Goal: Task Accomplishment & Management: Use online tool/utility

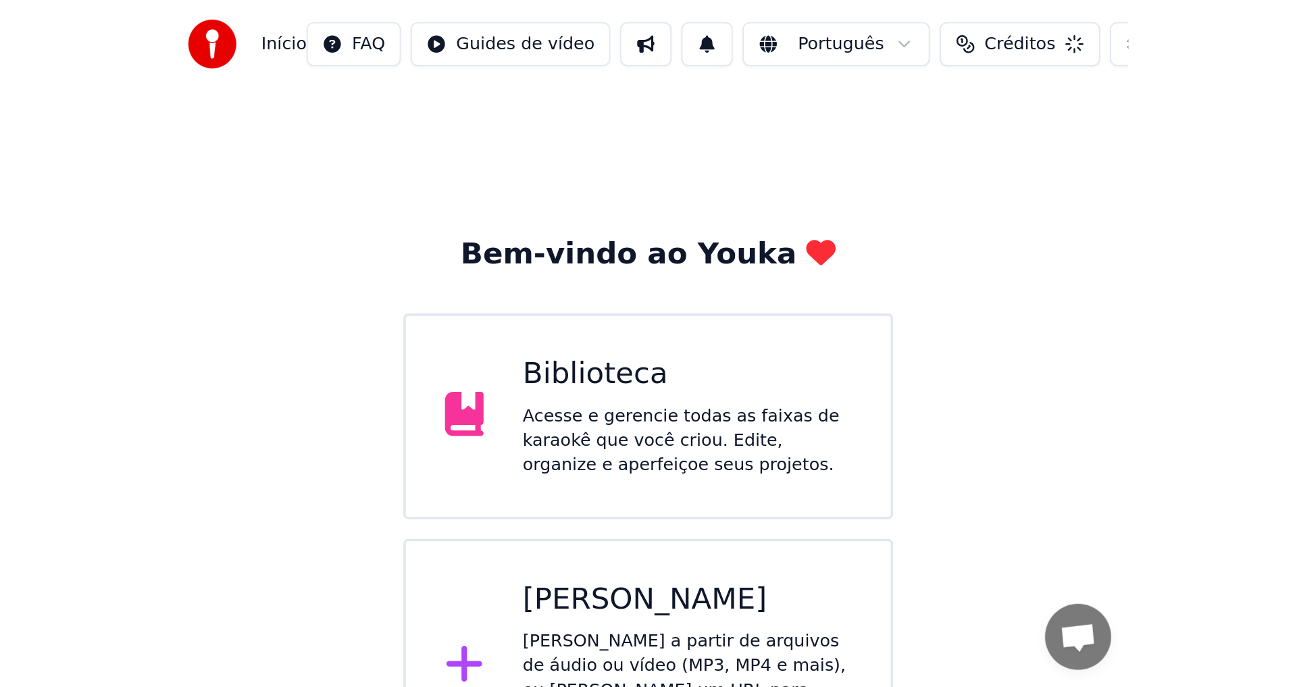
scroll to position [886, 0]
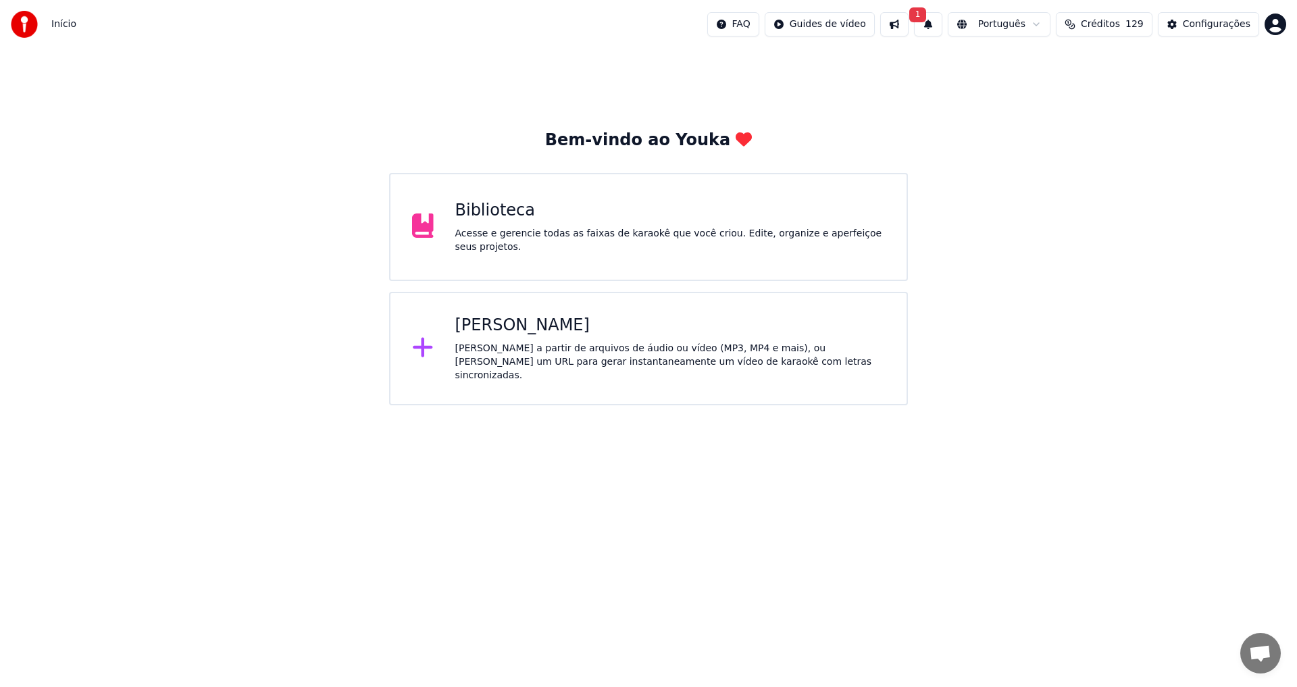
click at [1107, 21] on span "Créditos" at bounding box center [1100, 25] width 39 height 14
click at [1219, 24] on div "Configurações" at bounding box center [1217, 25] width 68 height 14
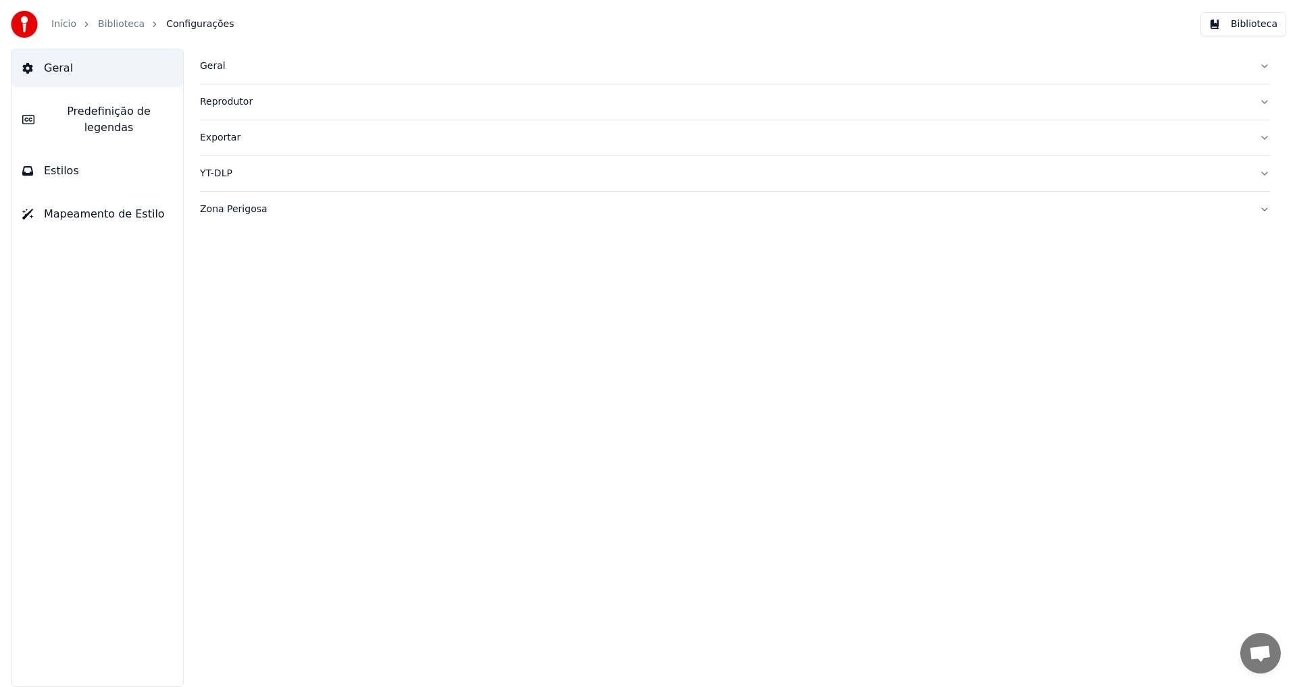
drag, startPoint x: 78, startPoint y: 24, endPoint x: 58, endPoint y: 26, distance: 20.4
click at [76, 24] on div "Início" at bounding box center [71, 25] width 40 height 14
click at [55, 27] on link "Início" at bounding box center [63, 25] width 25 height 14
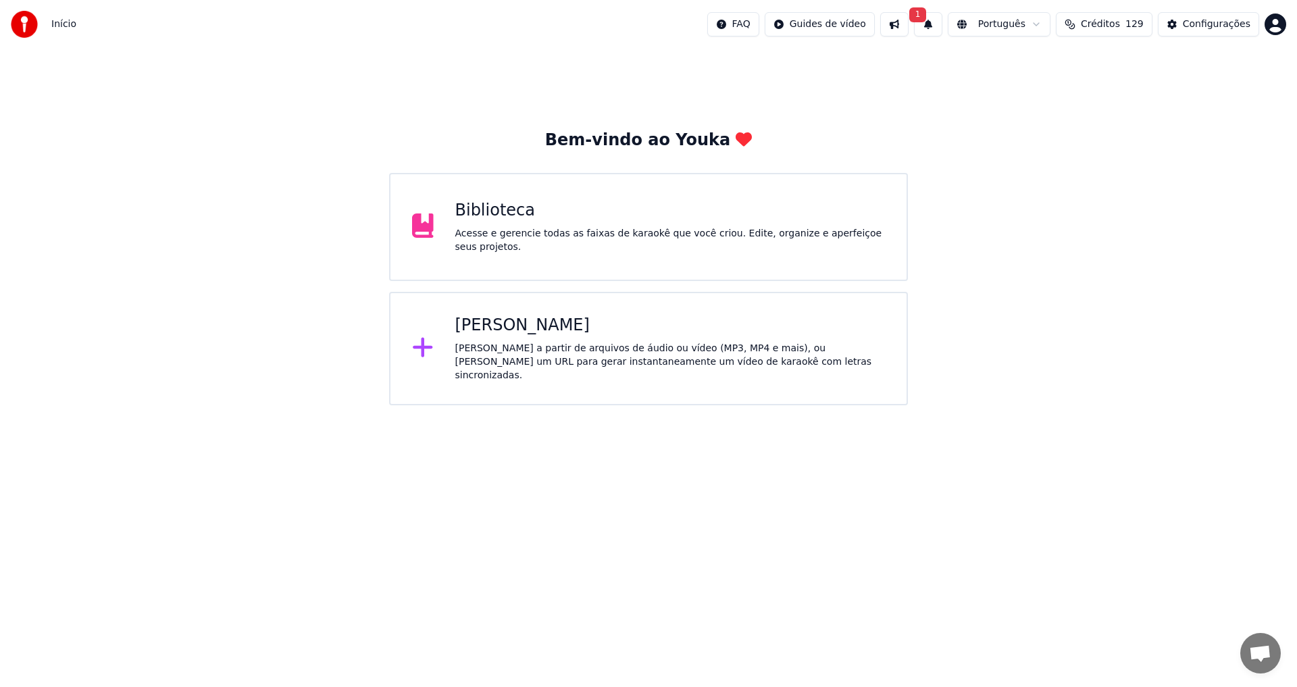
click at [938, 24] on button "1" at bounding box center [928, 24] width 28 height 24
click at [897, 26] on button at bounding box center [894, 24] width 28 height 24
click at [924, 26] on button "1" at bounding box center [928, 24] width 28 height 24
click at [1280, 23] on html "Início FAQ Guides de vídeo 1 Português Créditos 129 Configurações Bem-vindo ao …" at bounding box center [648, 202] width 1297 height 405
click at [1199, 80] on span "Faturamento" at bounding box center [1196, 87] width 60 height 14
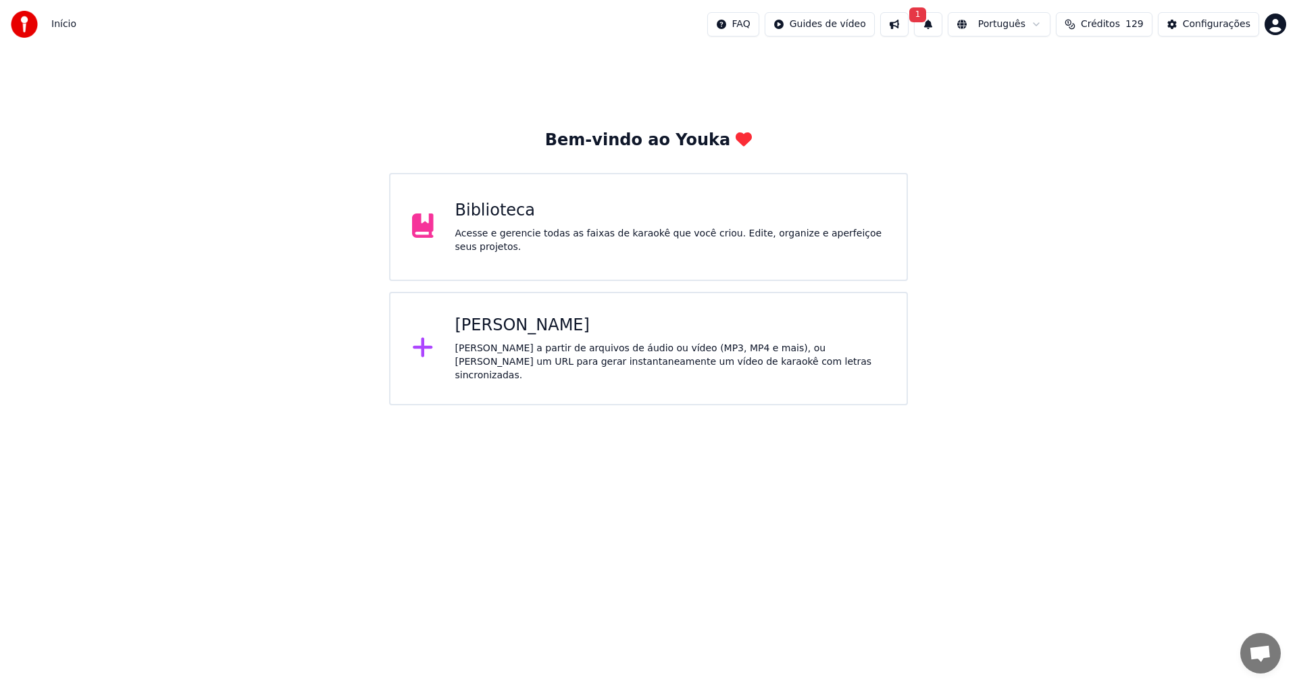
click at [1256, 655] on span "Bate-papo aberto" at bounding box center [1260, 654] width 22 height 19
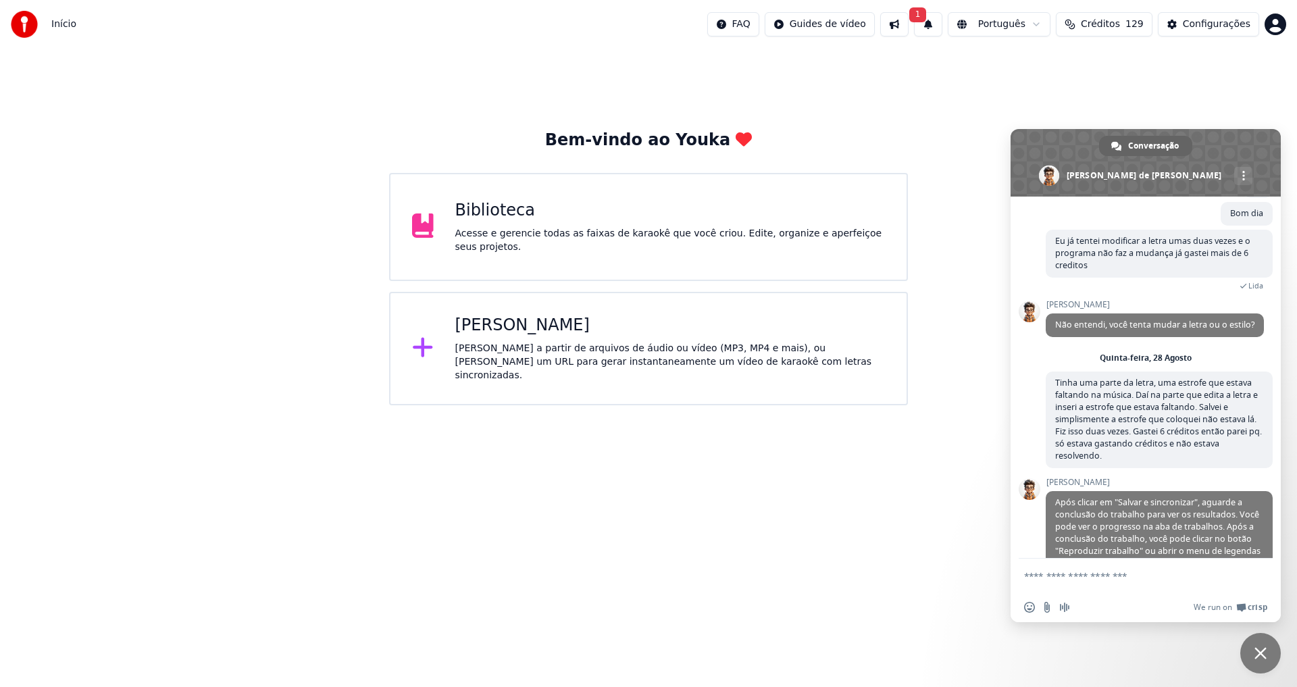
scroll to position [1308, 0]
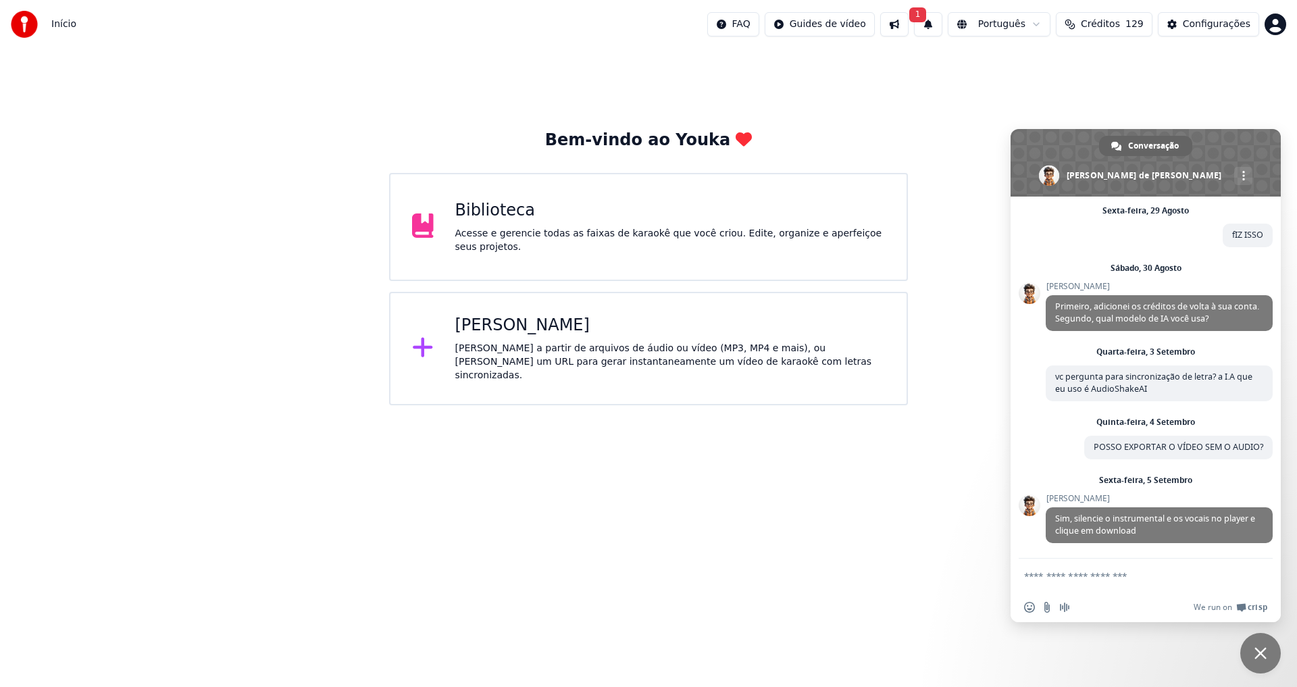
click at [1122, 582] on textarea "Escreva sua mensagem..." at bounding box center [1131, 576] width 214 height 12
click at [998, 102] on div "Bem-vindo ao Youka Biblioteca Acesse e gerencie todas as faixas de karaokê que …" at bounding box center [648, 227] width 1297 height 357
click at [1119, 574] on textarea "Escreva sua mensagem..." at bounding box center [1131, 576] width 214 height 12
click at [876, 405] on html "Início FAQ Guides de vídeo 1 Português Créditos 129 Configurações Bem-vindo ao …" at bounding box center [648, 202] width 1297 height 405
click at [539, 303] on div "Criar Karaokê Crie karaokê a partir de arquivos de áudio ou vídeo (MP3, MP4 e m…" at bounding box center [648, 349] width 519 height 114
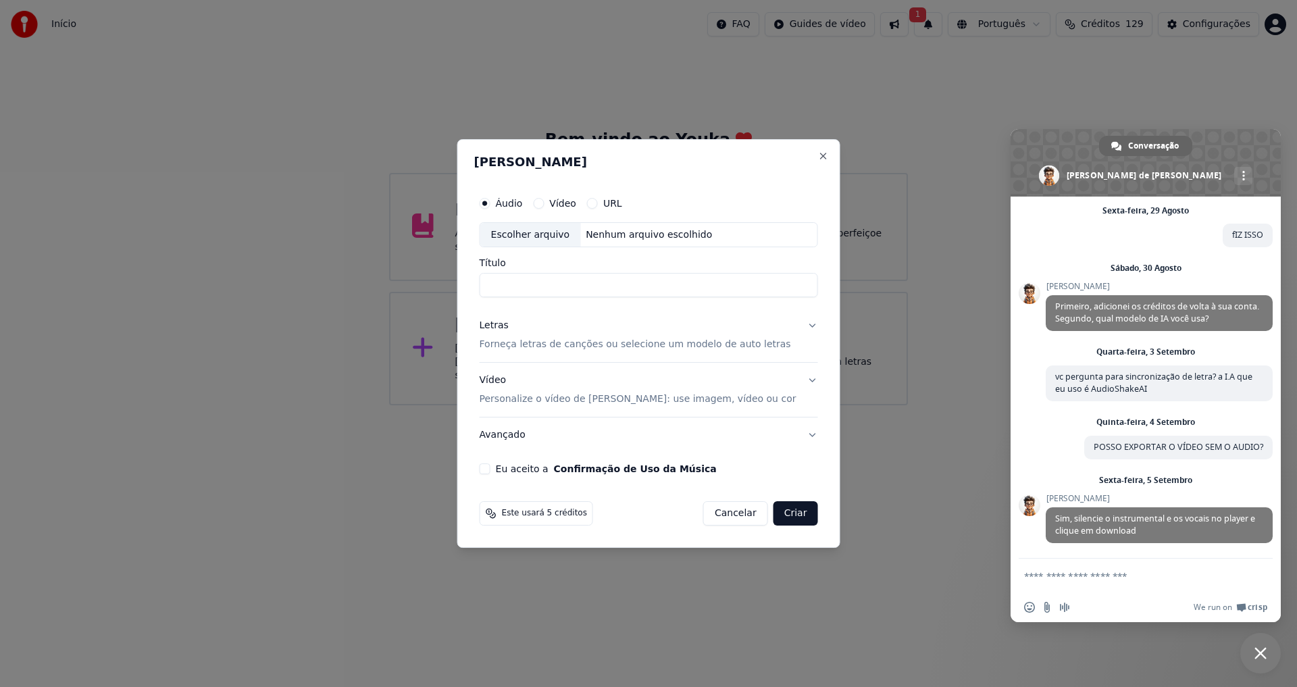
click at [509, 332] on div "Letras" at bounding box center [494, 327] width 29 height 14
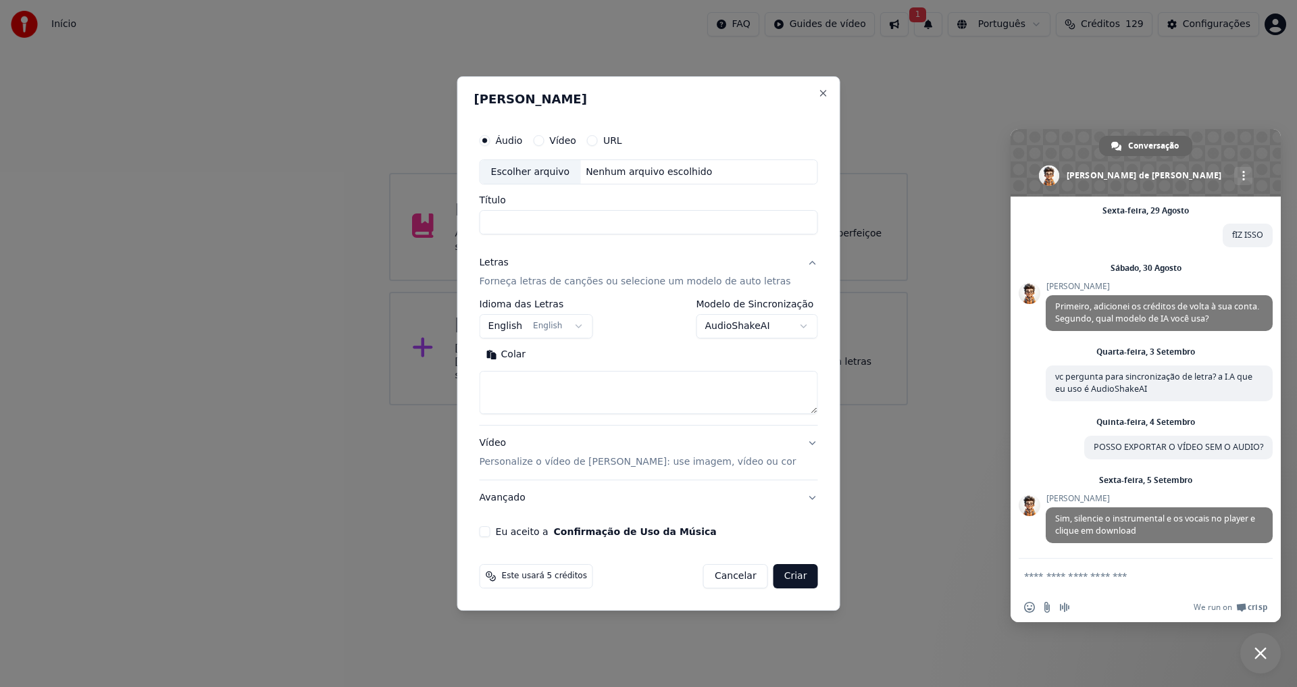
click at [520, 145] on label "Áudio" at bounding box center [509, 140] width 27 height 9
click at [491, 145] on button "Áudio" at bounding box center [485, 140] width 11 height 11
click at [534, 170] on div "Escolher arquivo" at bounding box center [530, 172] width 101 height 24
type input "**********"
click at [653, 399] on textarea at bounding box center [649, 393] width 339 height 43
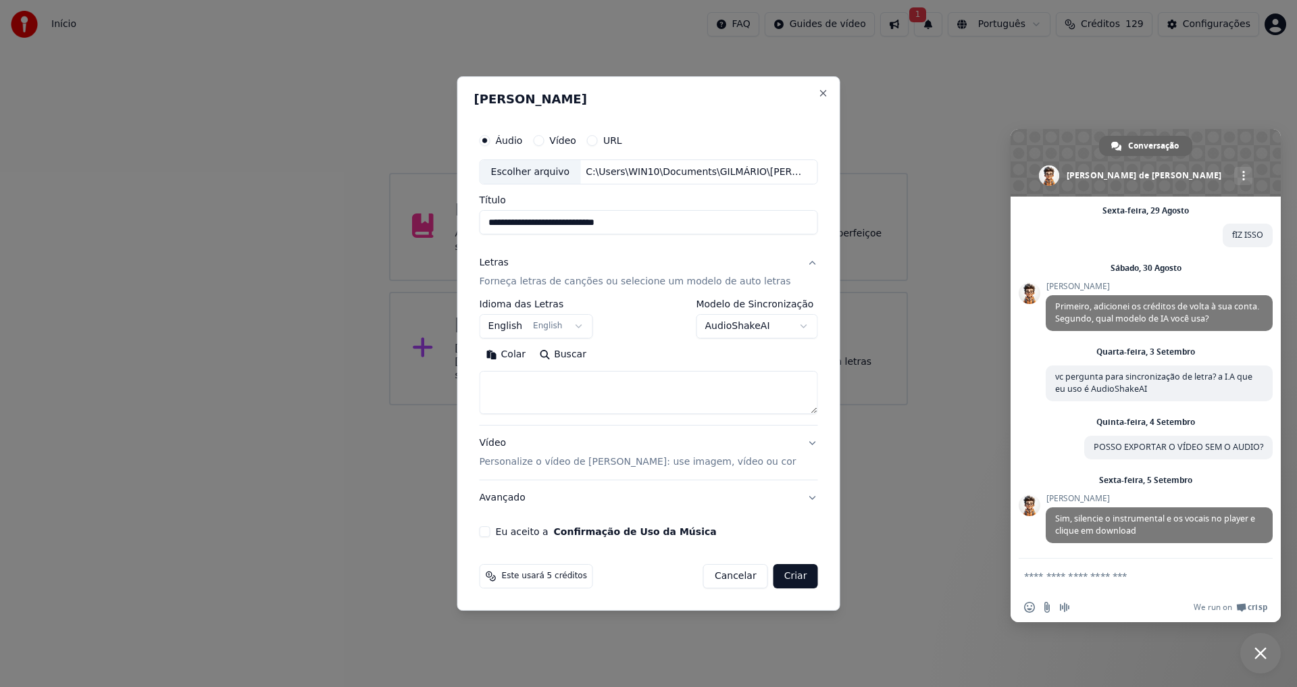
paste textarea "**********"
type textarea "**********"
click at [574, 327] on button "English English" at bounding box center [537, 327] width 114 height 24
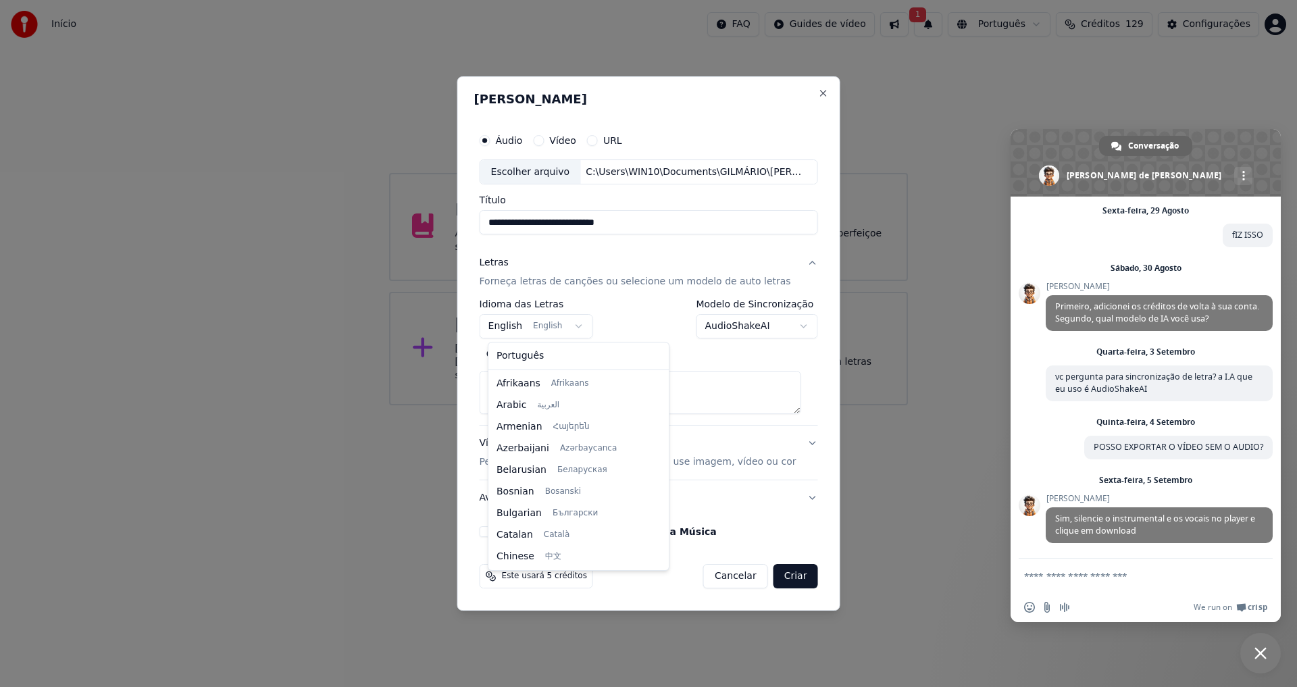
scroll to position [108, 0]
select select "**"
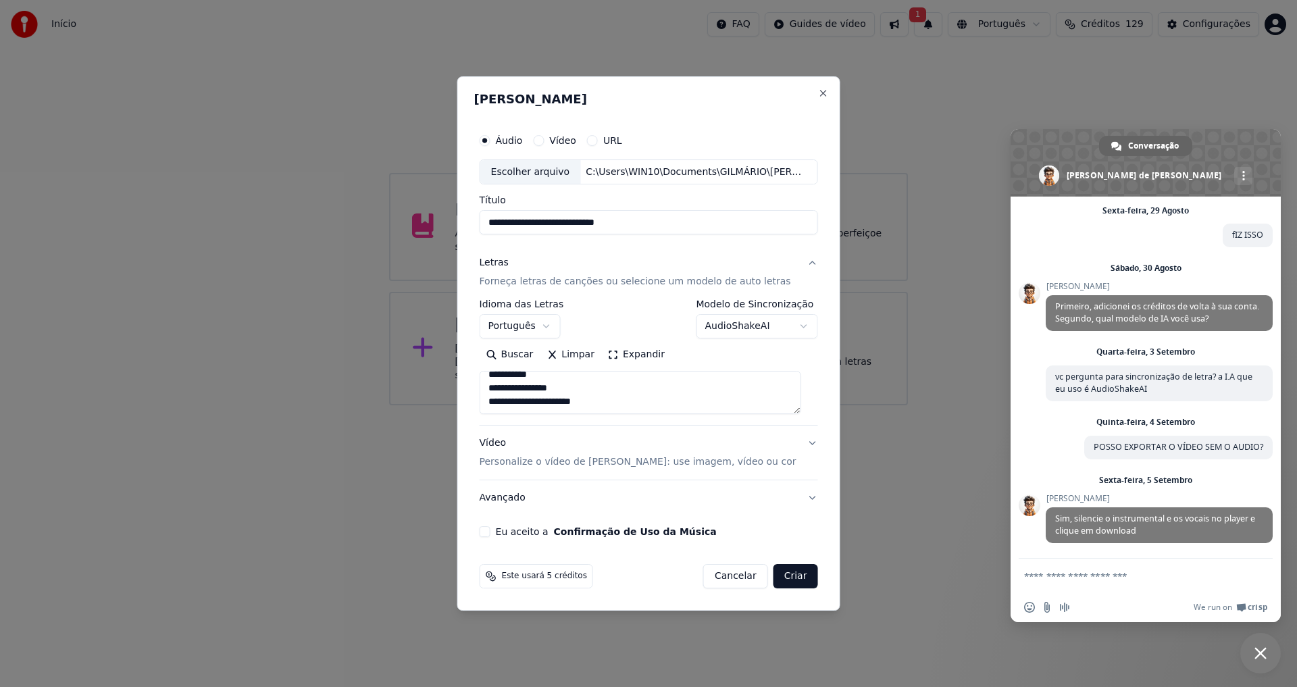
click at [618, 468] on p "Personalize o vídeo de [PERSON_NAME]: use imagem, vídeo ou cor" at bounding box center [638, 462] width 317 height 14
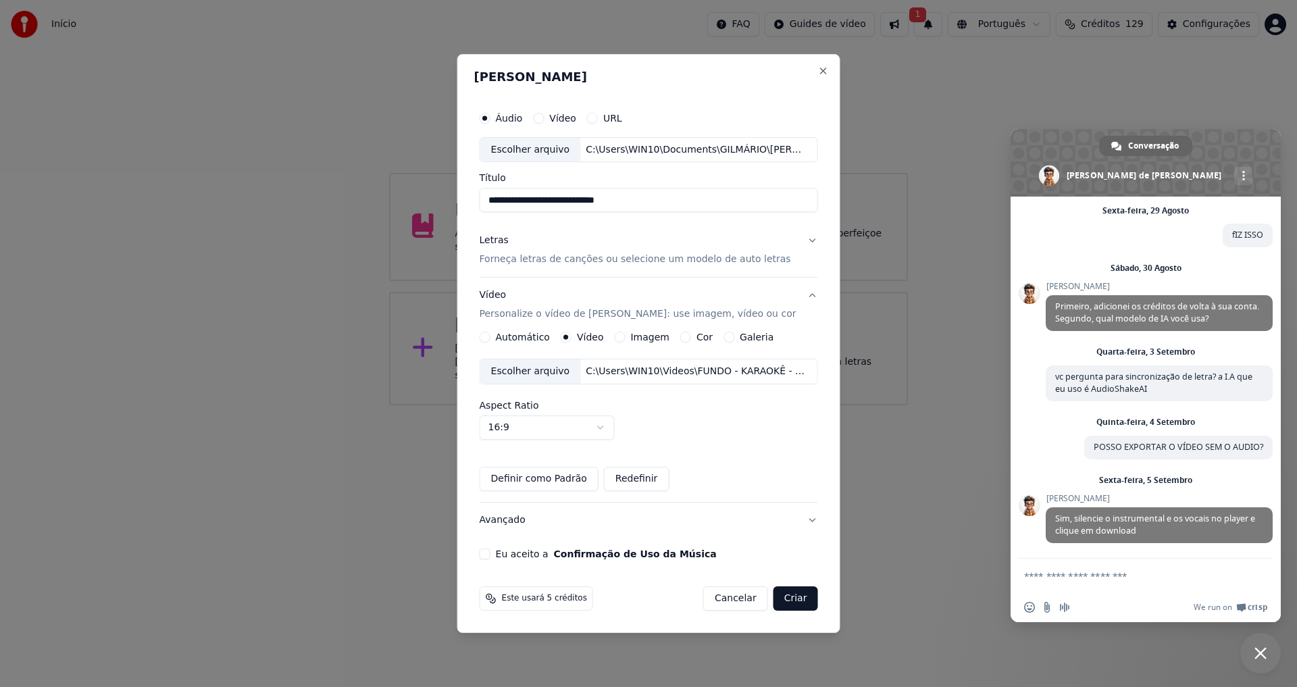
click at [491, 555] on button "Eu aceito a Confirmação de Uso da Música" at bounding box center [485, 554] width 11 height 11
click at [787, 602] on button "Criar" at bounding box center [796, 599] width 45 height 24
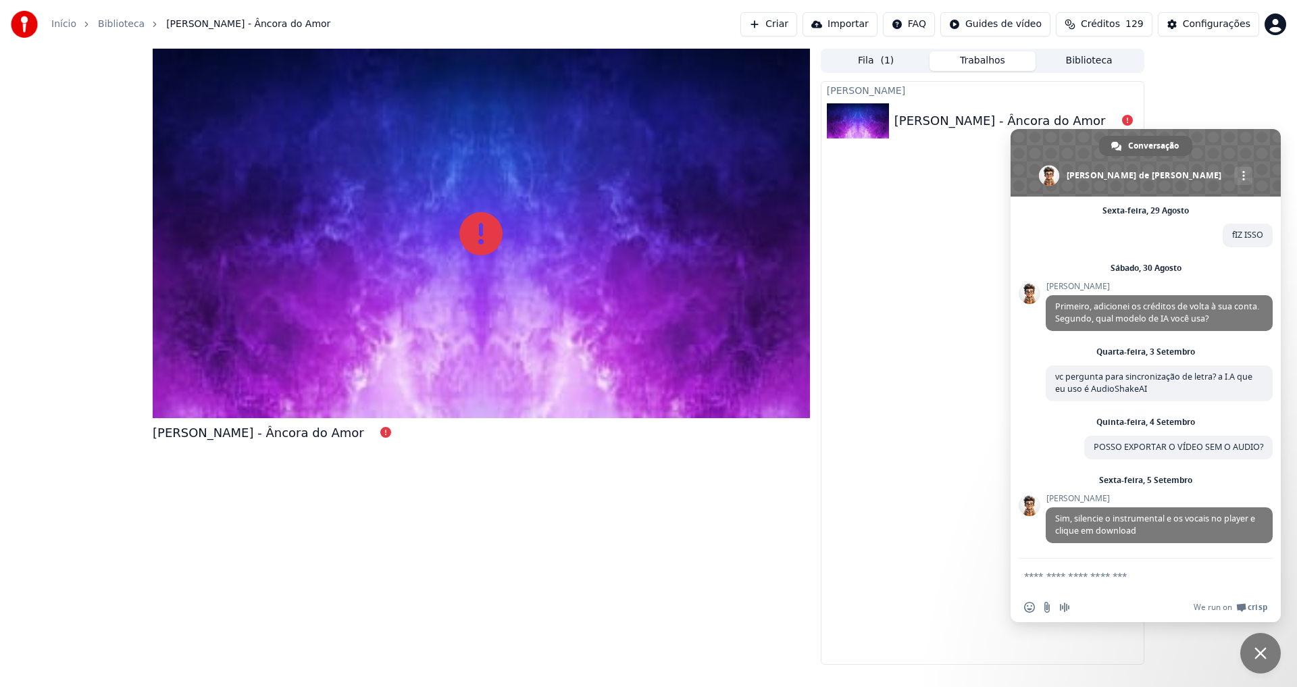
click at [928, 442] on div "[PERSON_NAME] [PERSON_NAME] - Âncora do Amor" at bounding box center [983, 373] width 324 height 584
click at [1260, 647] on span "Bate-papo" at bounding box center [1261, 653] width 12 height 12
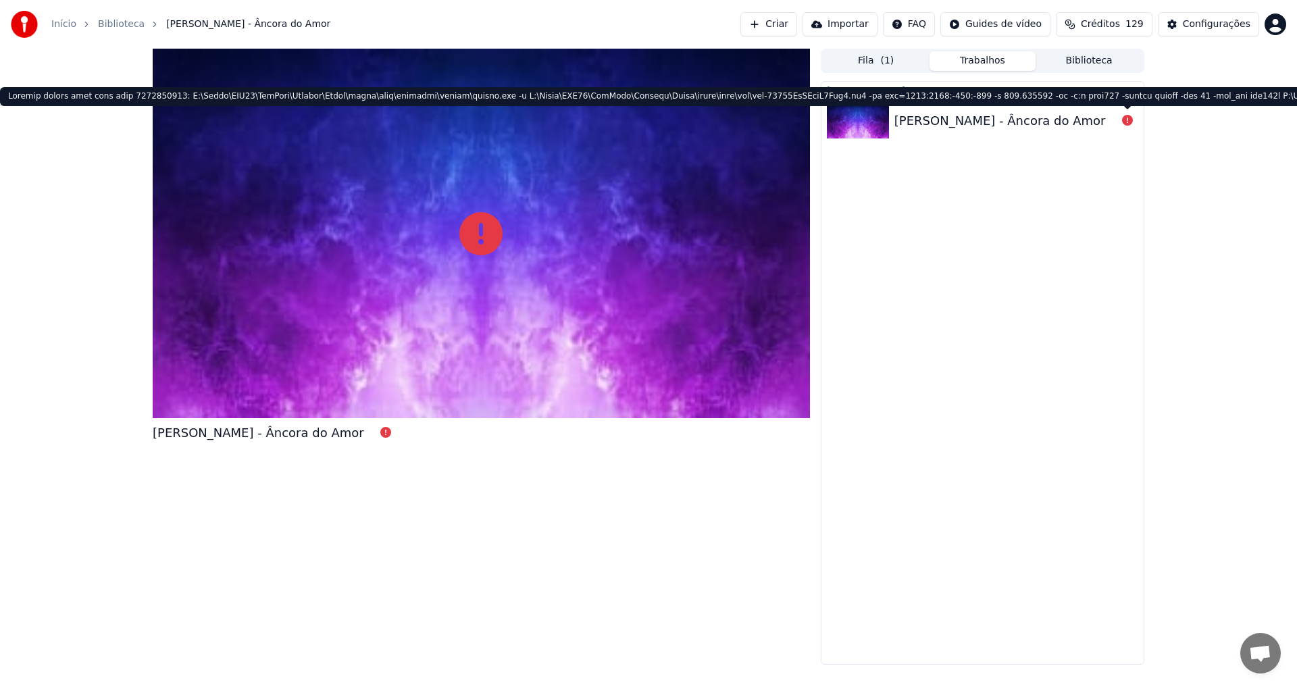
click at [1056, 124] on div "[PERSON_NAME] - Âncora do Amor" at bounding box center [1000, 120] width 211 height 19
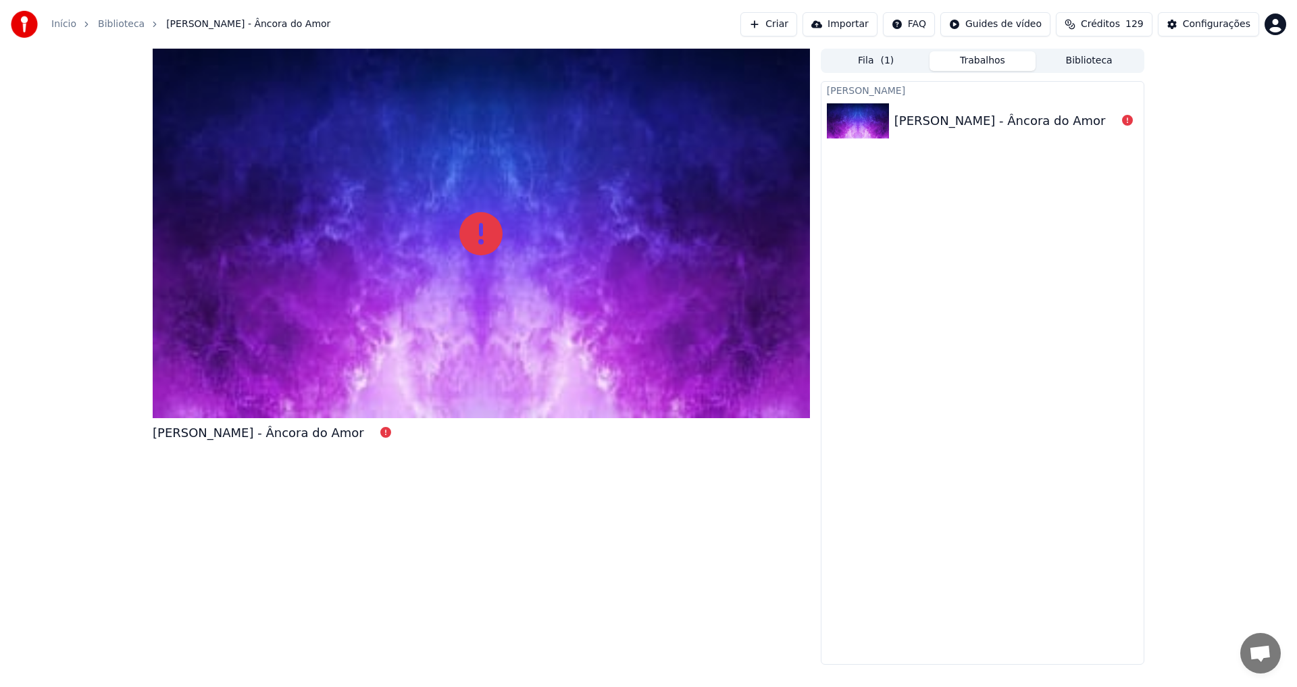
click at [428, 329] on div at bounding box center [481, 234] width 657 height 370
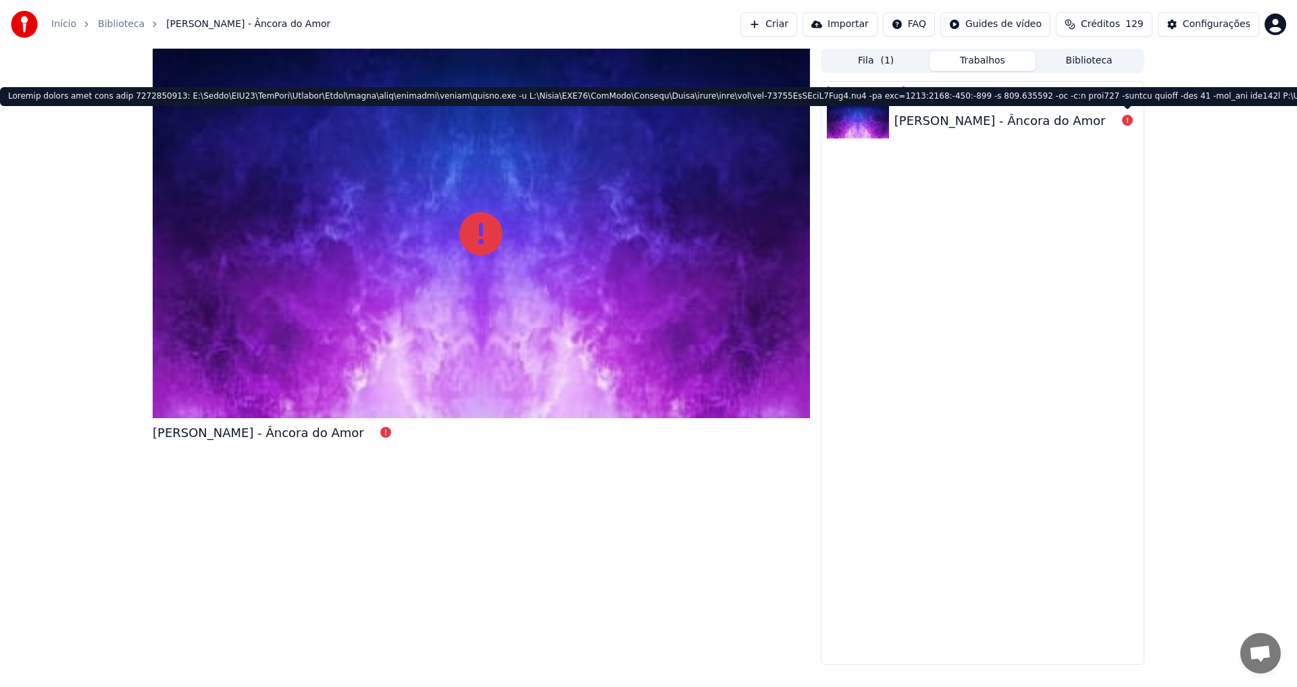
click at [1129, 122] on icon at bounding box center [1127, 120] width 11 height 11
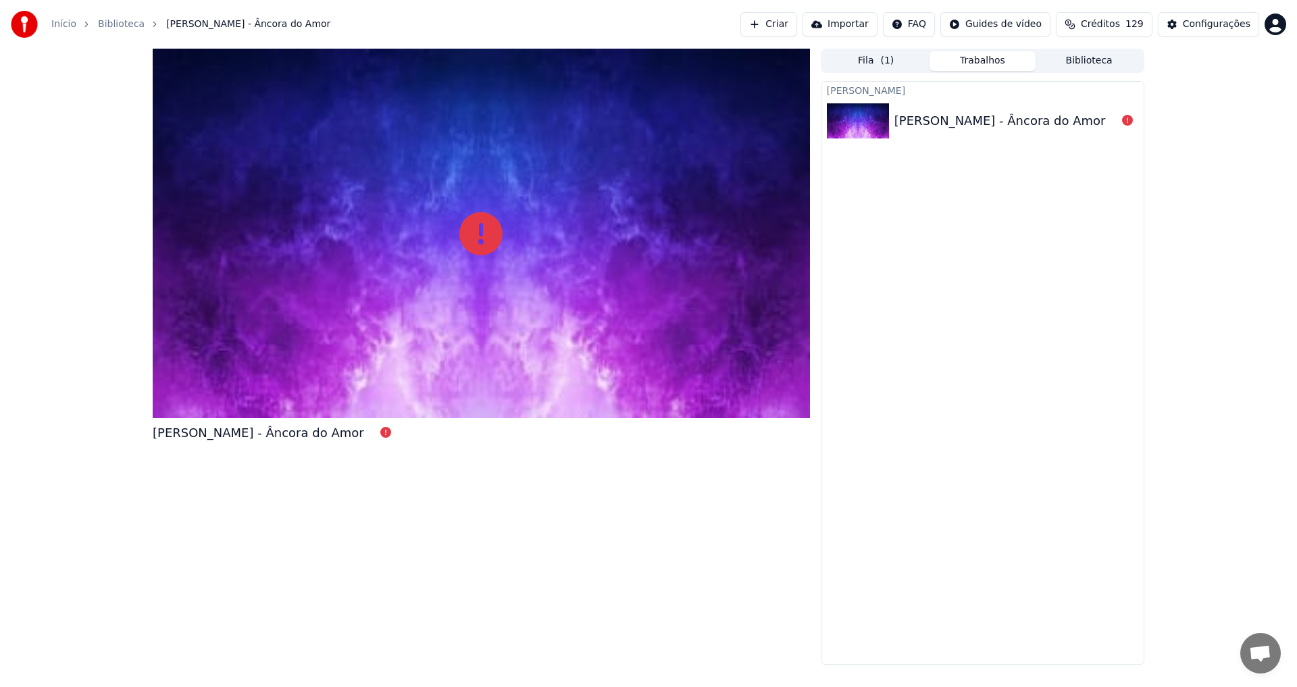
click at [772, 26] on button "Criar" at bounding box center [769, 24] width 57 height 24
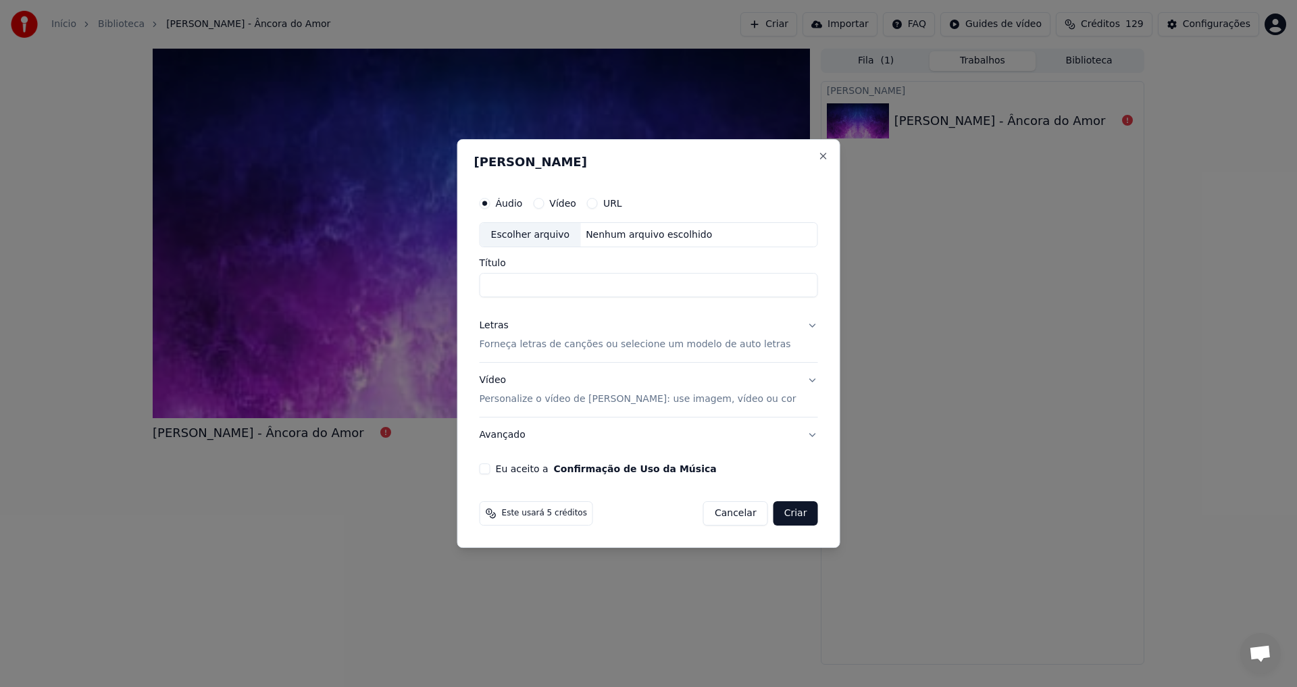
click at [530, 232] on div "Escolher arquivo" at bounding box center [530, 235] width 101 height 24
type input "**********"
click at [541, 348] on p "Forneça letras de canções ou selecione um modelo de auto letras" at bounding box center [635, 346] width 311 height 14
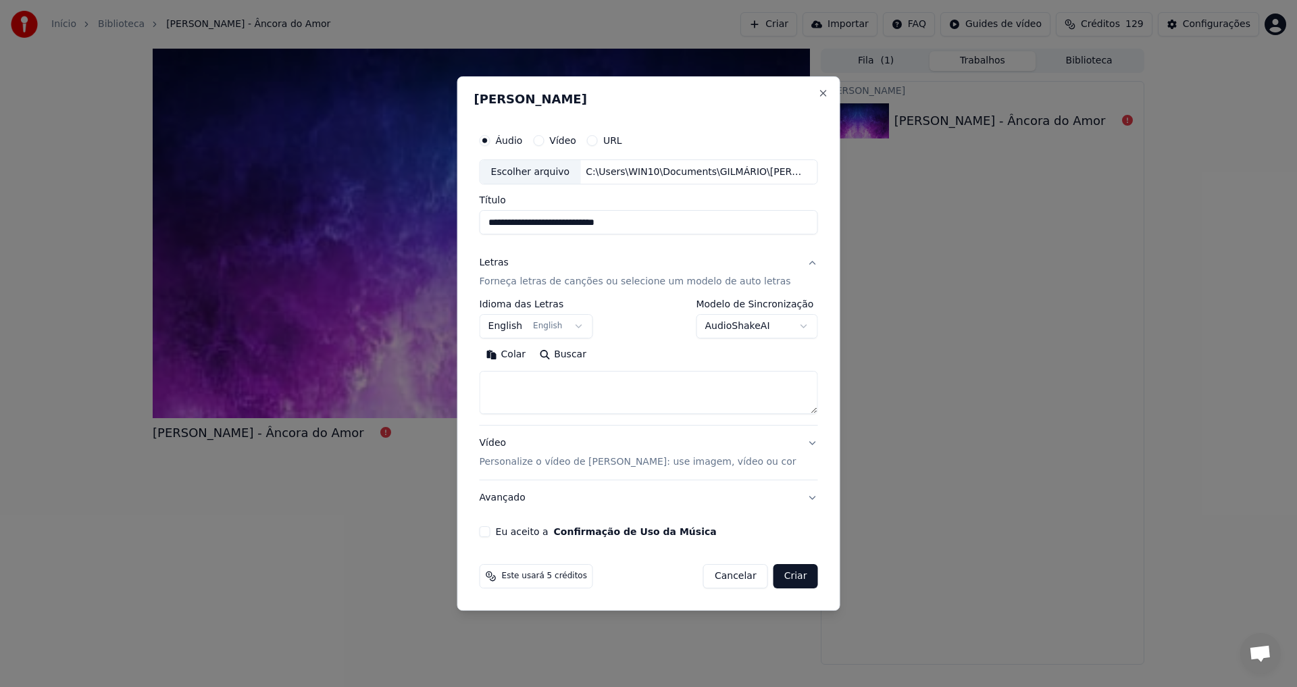
click at [722, 231] on input "**********" at bounding box center [649, 223] width 339 height 24
click at [561, 393] on textarea at bounding box center [649, 393] width 339 height 43
paste textarea "**********"
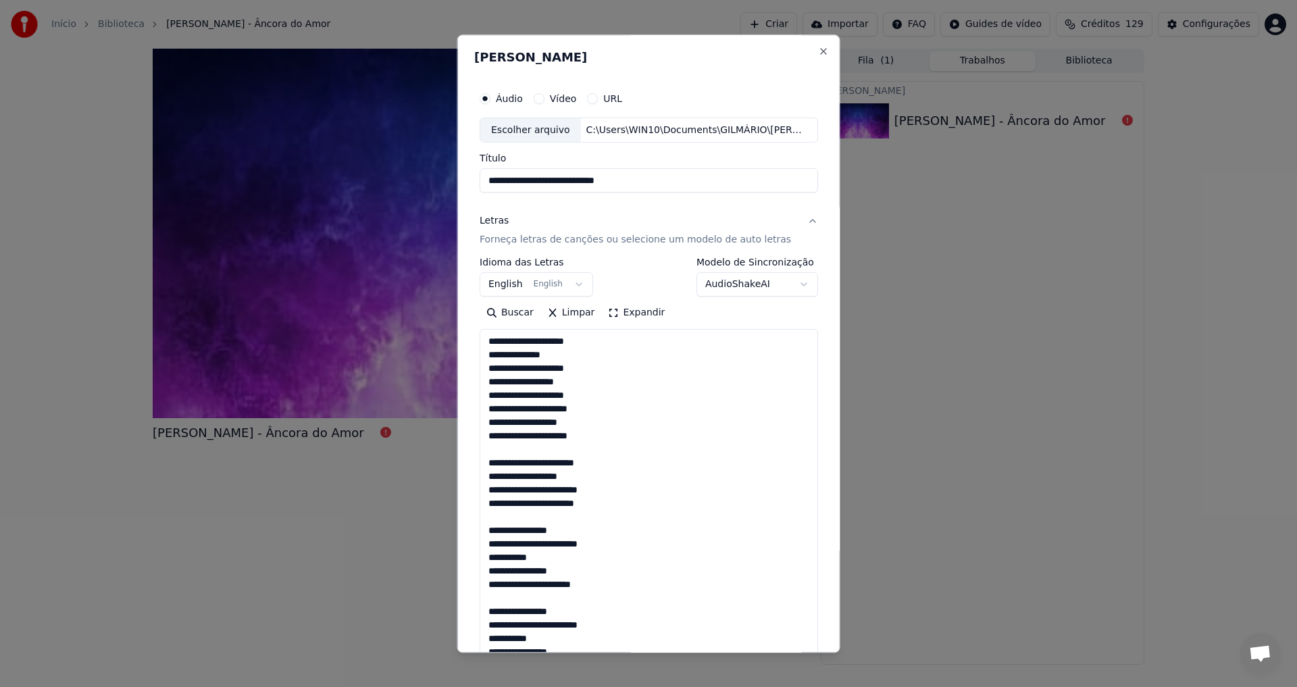
scroll to position [801, 0]
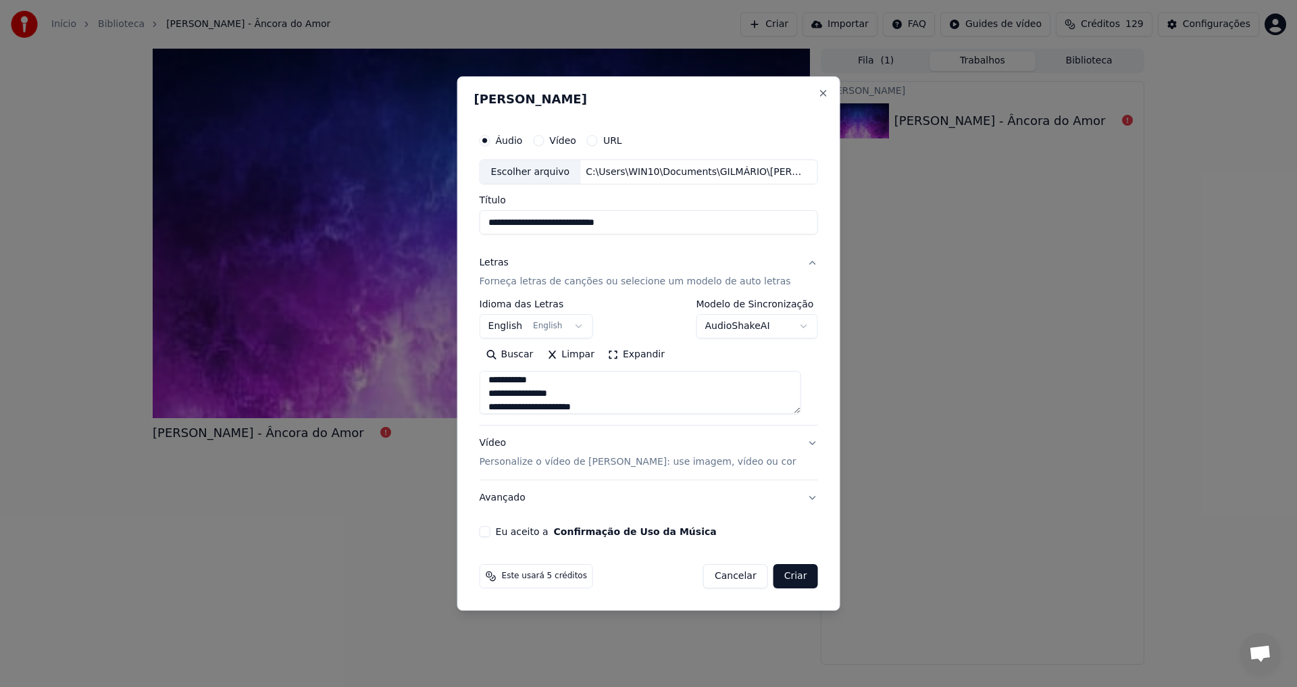
type textarea "**********"
click at [566, 324] on button "English English" at bounding box center [537, 327] width 114 height 24
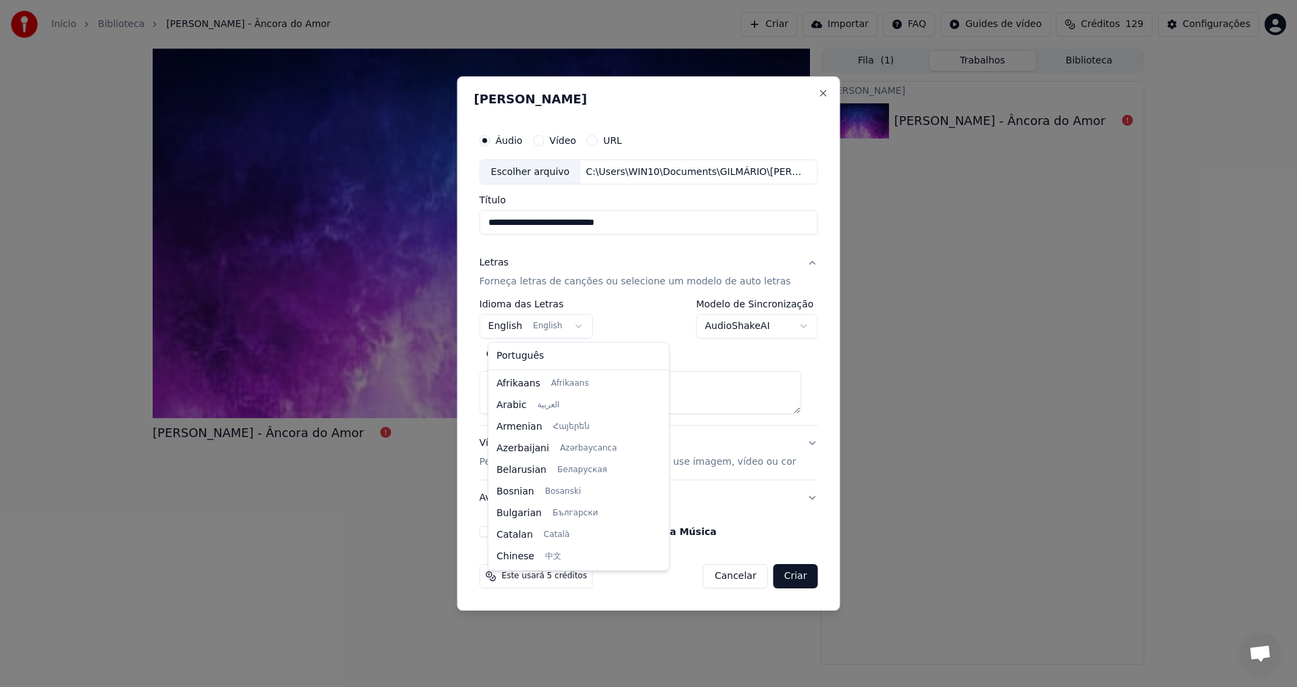
scroll to position [108, 0]
select select "**"
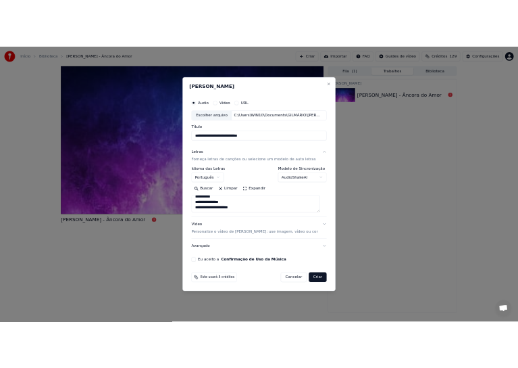
scroll to position [806, 0]
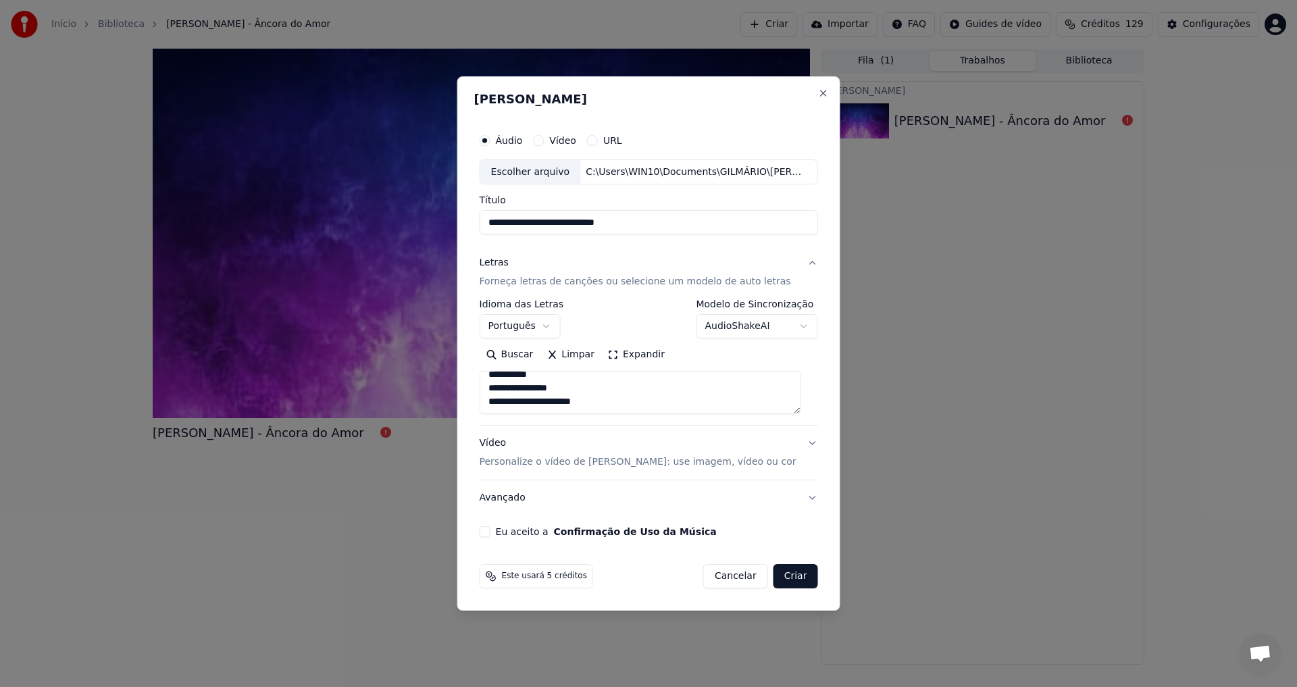
click at [607, 463] on p "Personalize o vídeo de [PERSON_NAME]: use imagem, vídeo ou cor" at bounding box center [638, 462] width 317 height 14
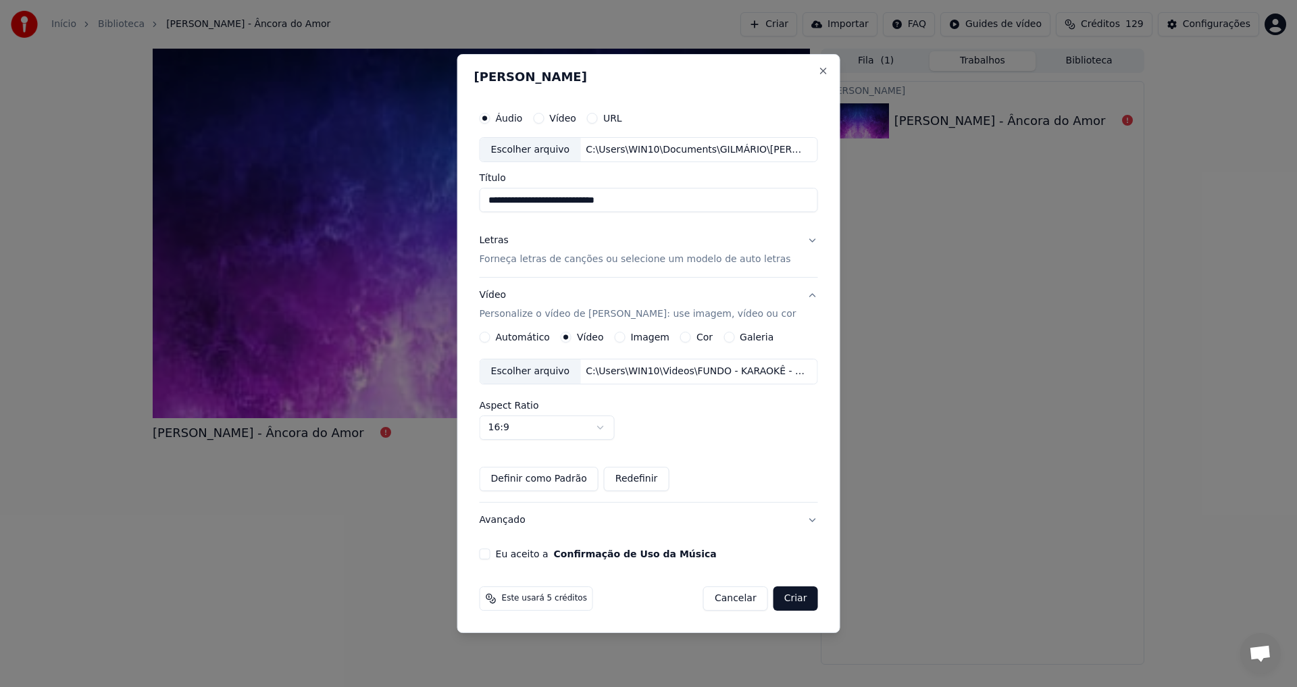
click at [530, 366] on div "Escolher arquivo" at bounding box center [530, 371] width 101 height 24
click at [491, 557] on button "Eu aceito a Confirmação de Uso da Música" at bounding box center [485, 554] width 11 height 11
click at [789, 600] on button "Criar" at bounding box center [796, 599] width 45 height 24
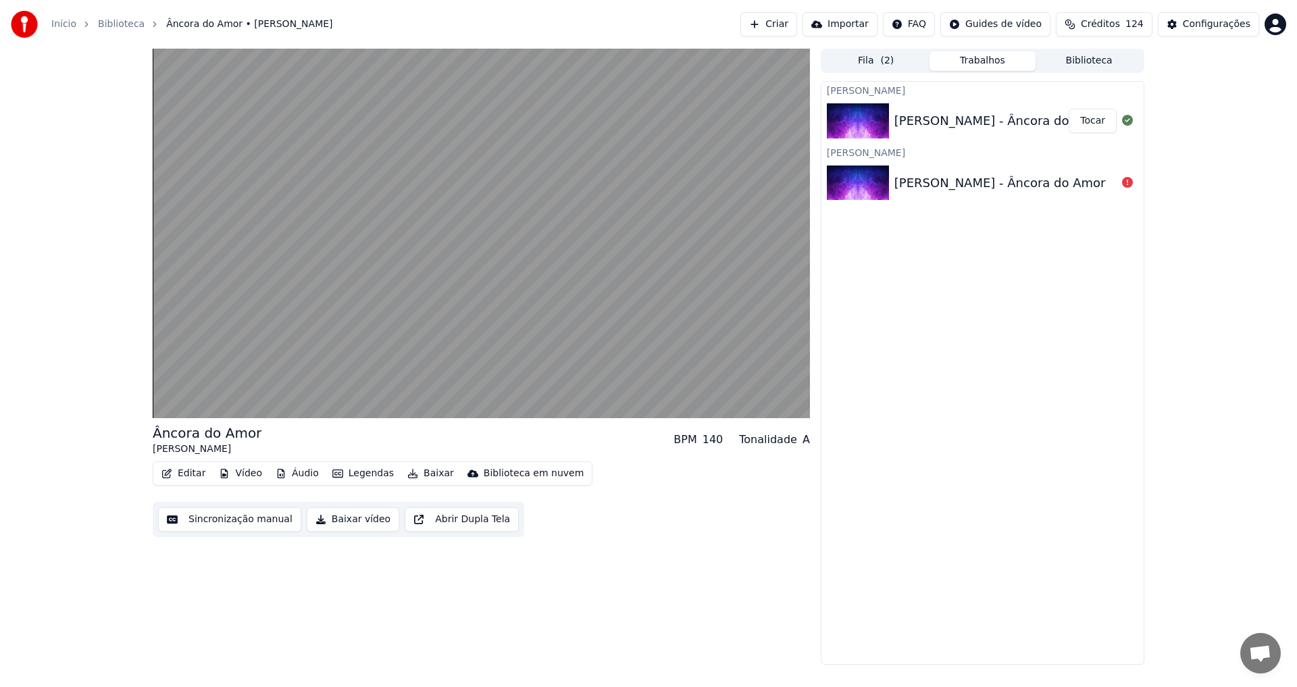
click at [1034, 425] on div "Criar Karaokê [PERSON_NAME] - Âncora do Amor Tocar Criar Karaokê [PERSON_NAME] …" at bounding box center [983, 373] width 324 height 584
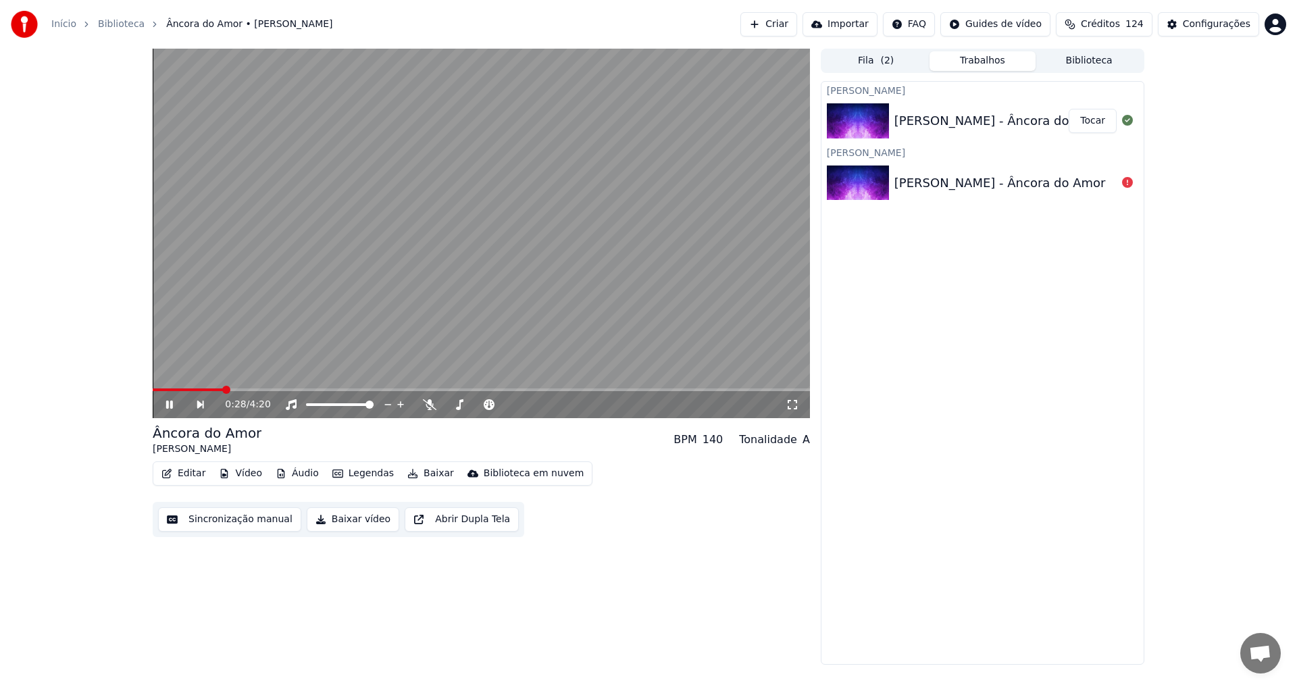
click at [175, 407] on icon at bounding box center [179, 404] width 31 height 11
click at [166, 407] on icon at bounding box center [170, 404] width 8 height 9
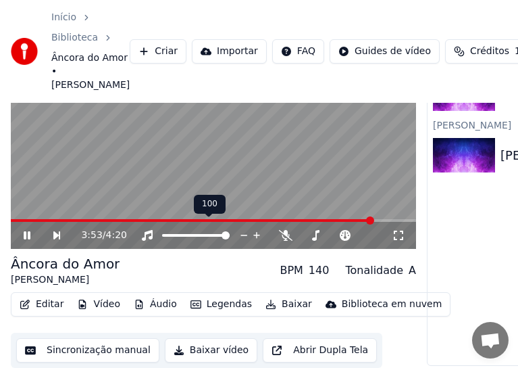
scroll to position [103, 0]
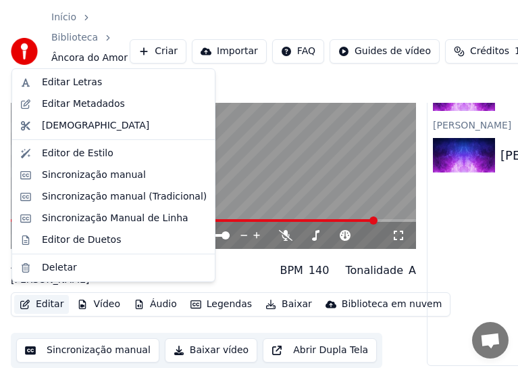
click at [45, 297] on button "Editar" at bounding box center [41, 304] width 55 height 19
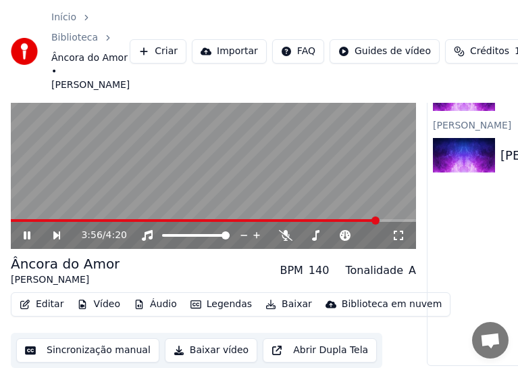
click at [309, 153] on video at bounding box center [213, 135] width 405 height 228
